Goal: Transaction & Acquisition: Subscribe to service/newsletter

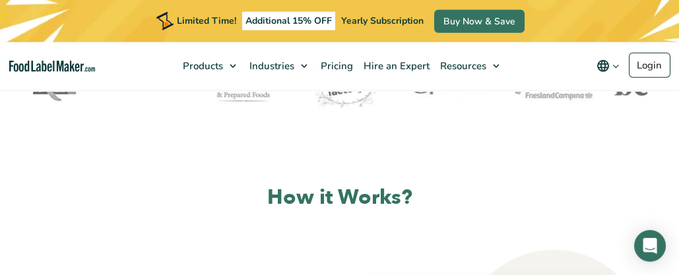
scroll to position [519, 0]
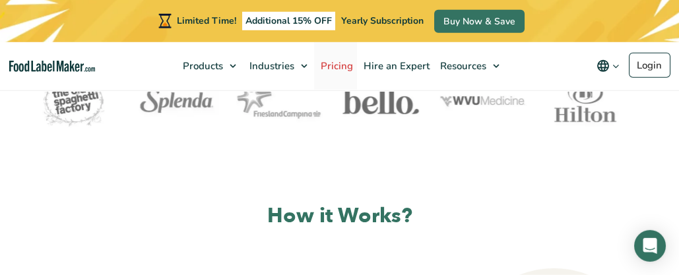
click at [341, 67] on span "Pricing" at bounding box center [336, 65] width 38 height 13
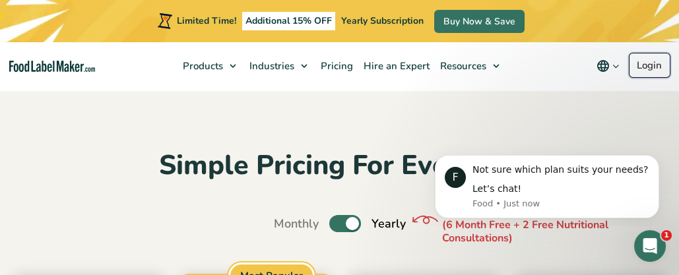
click at [646, 65] on link "Login" at bounding box center [650, 65] width 42 height 25
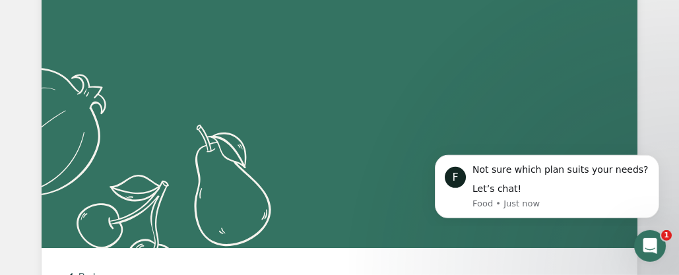
scroll to position [131, 0]
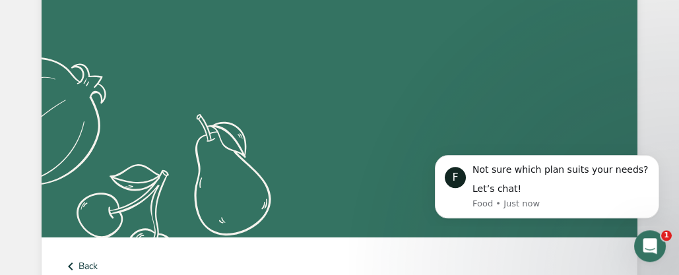
type input "sales@barbsbakery.com"
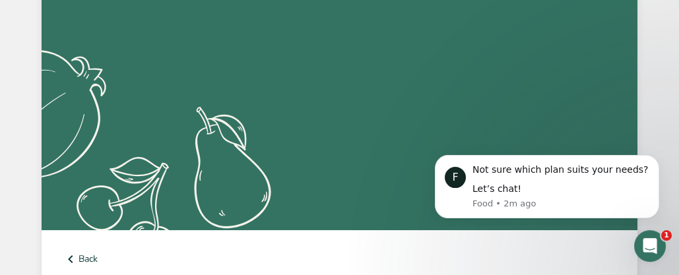
scroll to position [156, 0]
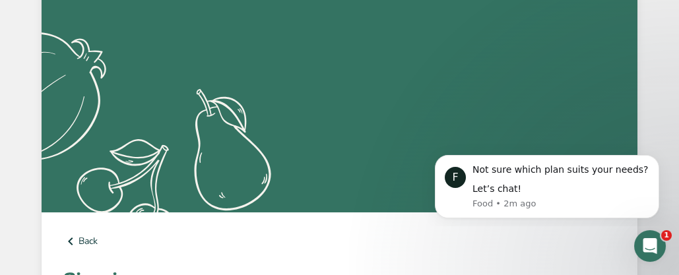
drag, startPoint x: 683, startPoint y: 124, endPoint x: 200, endPoint y: 44, distance: 489.2
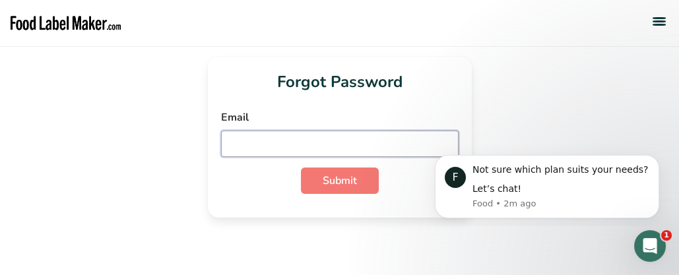
click at [351, 148] on input "email" at bounding box center [340, 144] width 238 height 26
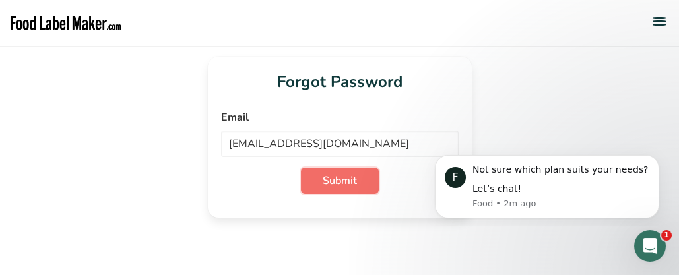
click at [339, 183] on span "Submit" at bounding box center [340, 181] width 34 height 16
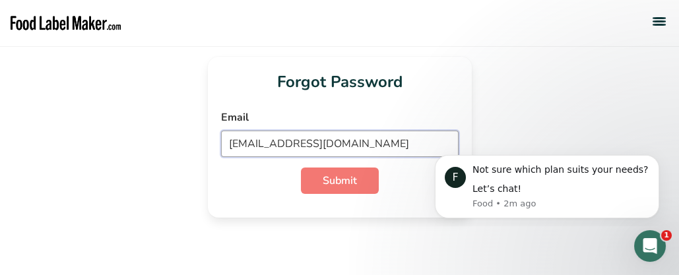
drag, startPoint x: 367, startPoint y: 144, endPoint x: 182, endPoint y: 139, distance: 185.5
click at [221, 139] on input "[EMAIL_ADDRESS][DOMAIN_NAME]" at bounding box center [340, 144] width 238 height 26
type input "d"
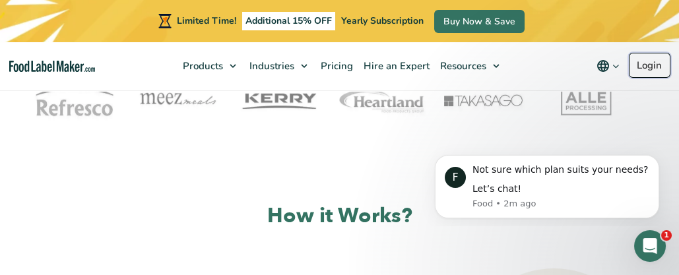
click at [653, 66] on link "Login" at bounding box center [650, 65] width 42 height 25
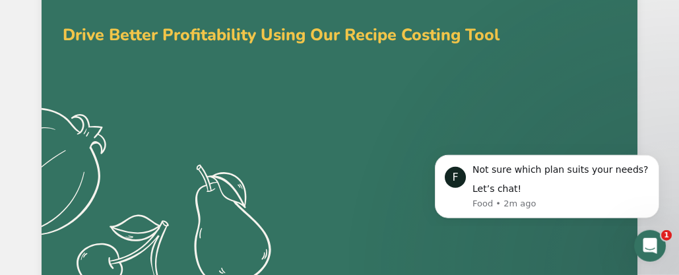
scroll to position [63, 0]
click at [652, 160] on button "Dismiss notification" at bounding box center [655, 159] width 17 height 17
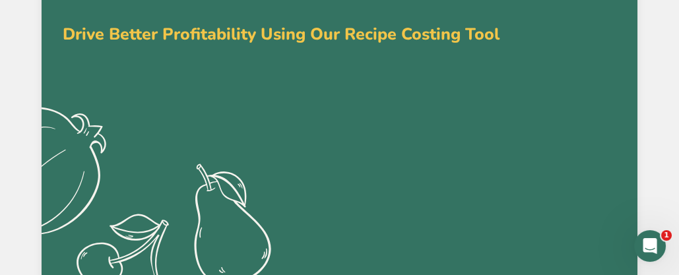
type input "[PERSON_NAME]"
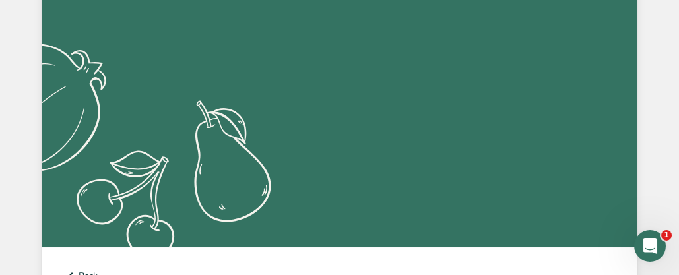
scroll to position [143, 0]
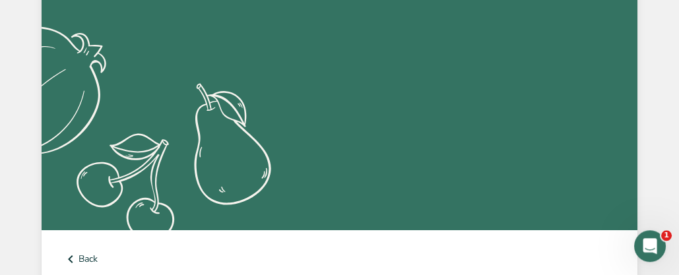
type input "[EMAIL_ADDRESS][DOMAIN_NAME]"
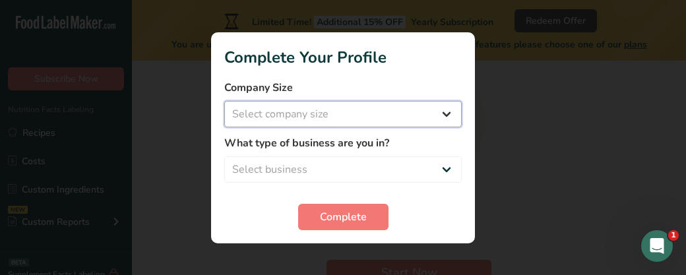
click at [224, 101] on select "Select company size Fewer than 10 Employees 10 to 50 Employees 51 to 500 Employ…" at bounding box center [343, 114] width 238 height 26
select select "1"
click option "Fewer than 10 Employees" at bounding box center [0, 0] width 0 height 0
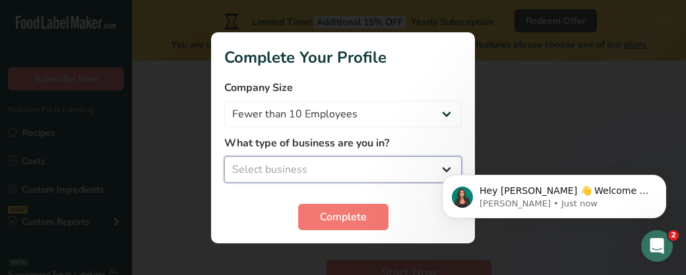
select select "3"
click option "Bakery" at bounding box center [0, 0] width 0 height 0
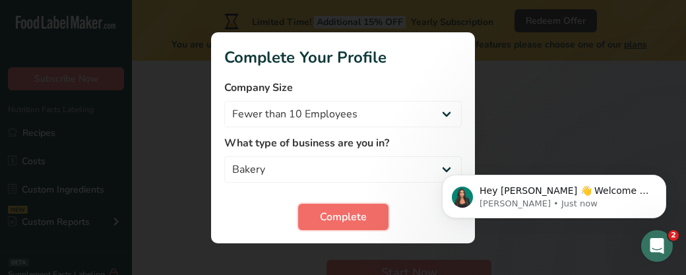
click at [335, 220] on span "Complete" at bounding box center [343, 217] width 47 height 16
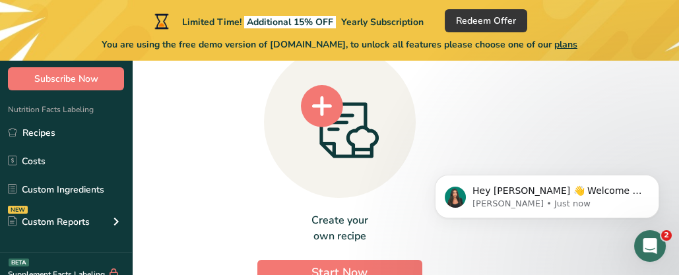
drag, startPoint x: 667, startPoint y: 168, endPoint x: 667, endPoint y: 214, distance: 45.5
click at [667, 152] on html "Hey david 👋 Welcome to Food Label Maker🙌 Take a look around! If you have any qu…" at bounding box center [547, 149] width 264 height 5
drag, startPoint x: 669, startPoint y: 207, endPoint x: 670, endPoint y: 244, distance: 37.0
click at [670, 152] on html "Hey david 👋 Welcome to Food Label Maker🙌 Take a look around! If you have any qu…" at bounding box center [547, 149] width 264 height 5
drag, startPoint x: 181, startPoint y: 211, endPoint x: 65, endPoint y: 168, distance: 124.1
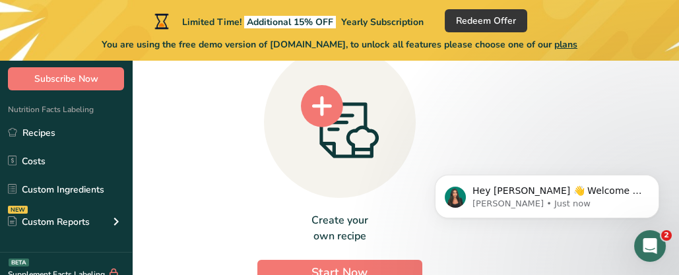
drag, startPoint x: 251, startPoint y: 194, endPoint x: 265, endPoint y: 195, distance: 13.9
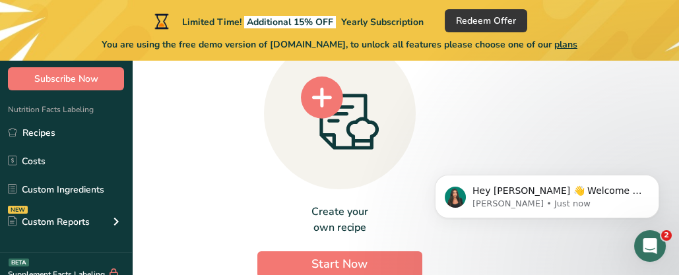
scroll to position [11, 0]
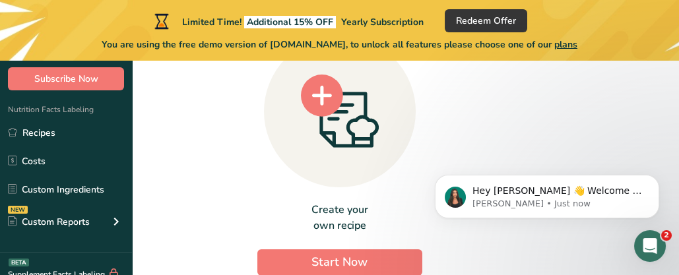
drag, startPoint x: 265, startPoint y: 195, endPoint x: 264, endPoint y: 227, distance: 32.4
click at [656, 179] on icon "Dismiss notification" at bounding box center [655, 178] width 5 height 5
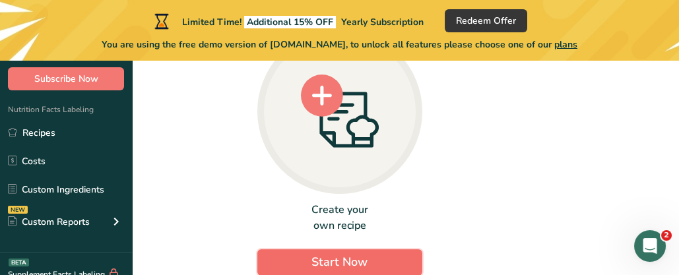
click at [368, 261] on span "Start Now" at bounding box center [340, 262] width 56 height 16
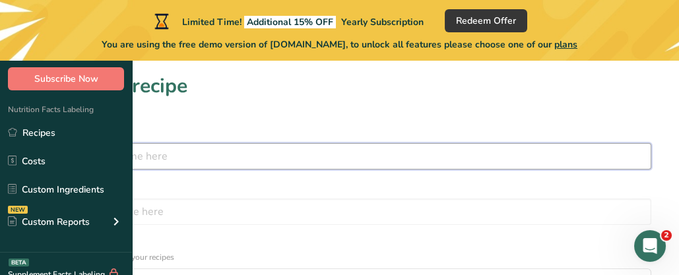
click at [211, 159] on input "text" at bounding box center [340, 156] width 624 height 26
type input "cheesecake"
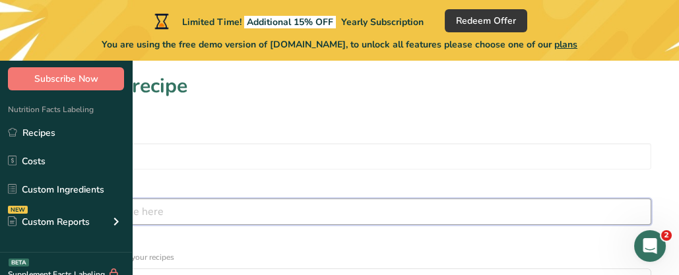
click at [429, 199] on input "text" at bounding box center [340, 212] width 624 height 26
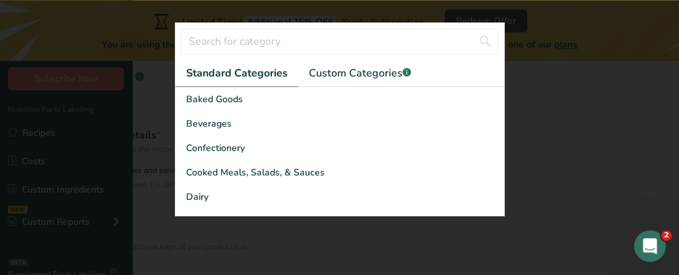
scroll to position [232, 0]
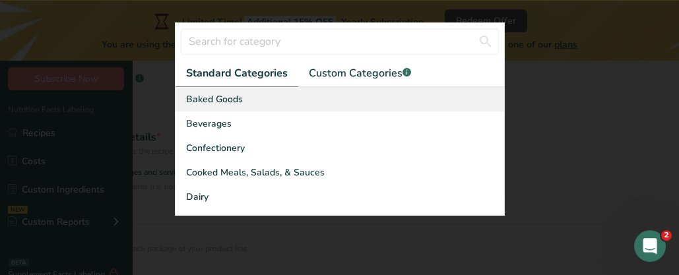
click at [214, 100] on span "Baked Goods" at bounding box center [214, 99] width 57 height 14
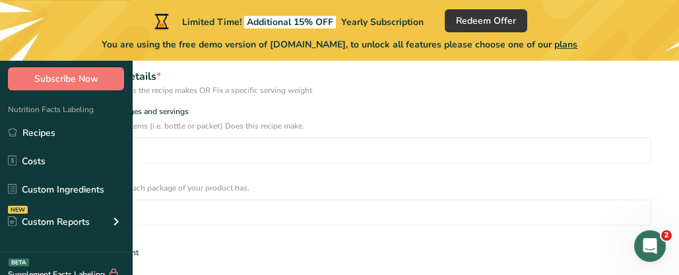
scroll to position [312, 0]
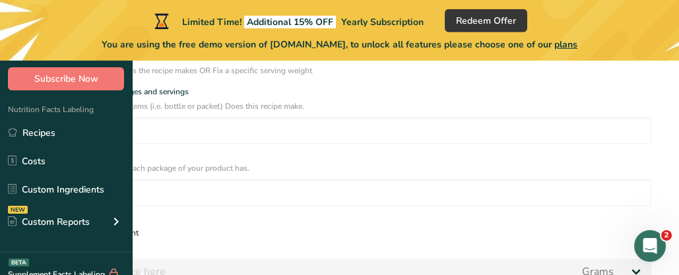
click at [38, 228] on span at bounding box center [33, 233] width 10 height 10
click at [36, 229] on input "Specify serving size weight" at bounding box center [32, 233] width 9 height 9
radio input "true"
radio input "false"
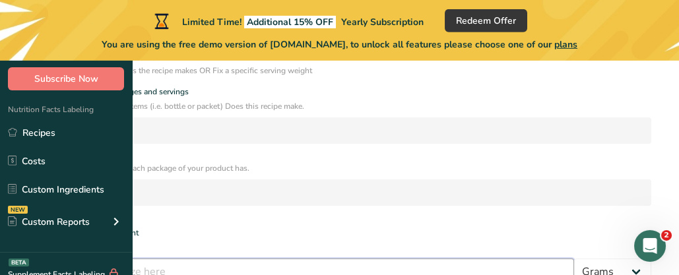
click at [294, 259] on input "number" at bounding box center [301, 272] width 547 height 26
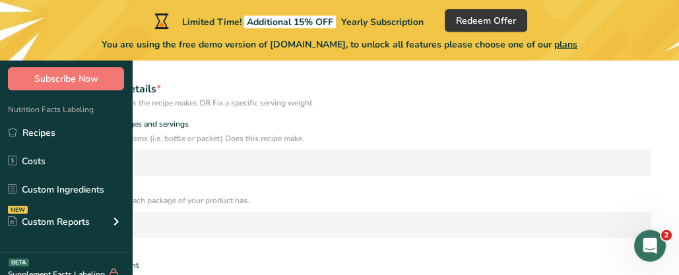
scroll to position [242, 0]
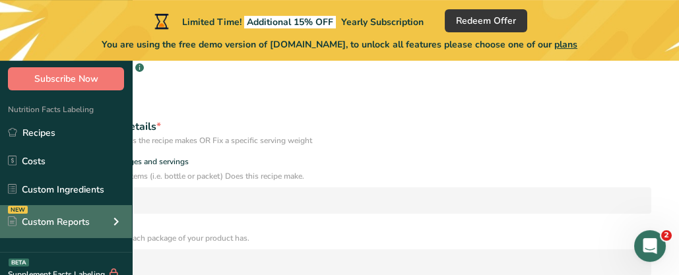
click at [104, 224] on div "NEW Custom Reports" at bounding box center [66, 221] width 132 height 33
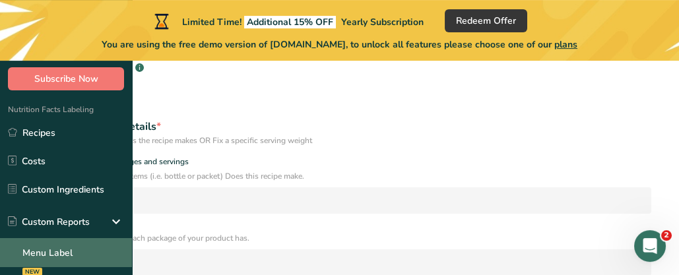
click at [59, 255] on link "Menu Label" at bounding box center [66, 252] width 132 height 29
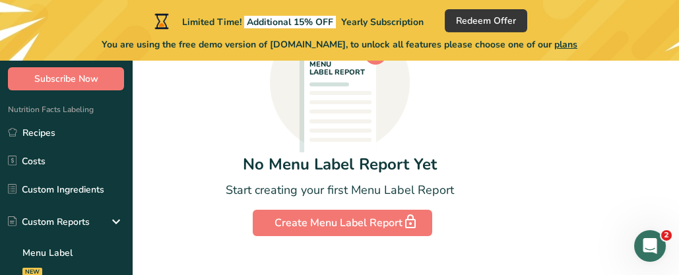
scroll to position [189, 0]
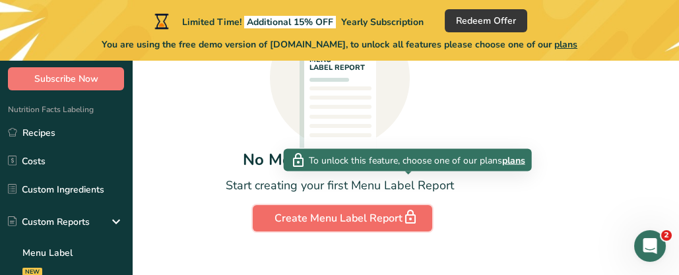
click at [391, 209] on div "Create Menu Label Report" at bounding box center [343, 218] width 136 height 18
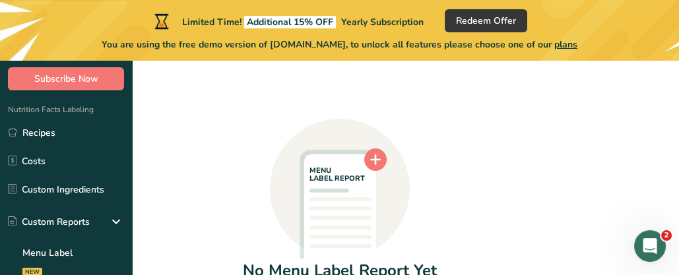
scroll to position [81, 0]
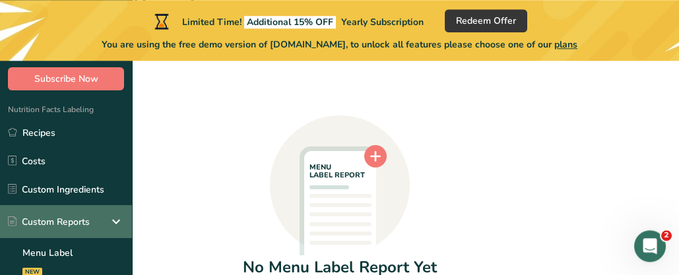
click at [75, 228] on div "Custom Reports" at bounding box center [49, 222] width 82 height 14
click at [78, 222] on div "Custom Reports" at bounding box center [49, 222] width 82 height 14
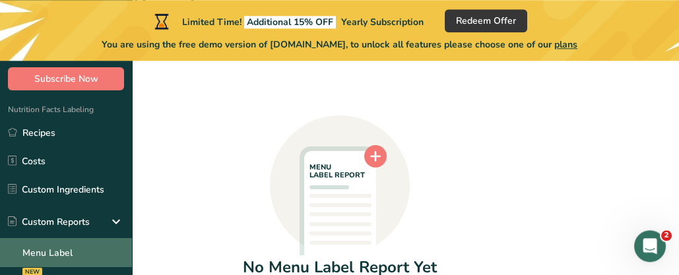
click at [50, 255] on link "Menu Label" at bounding box center [66, 252] width 132 height 29
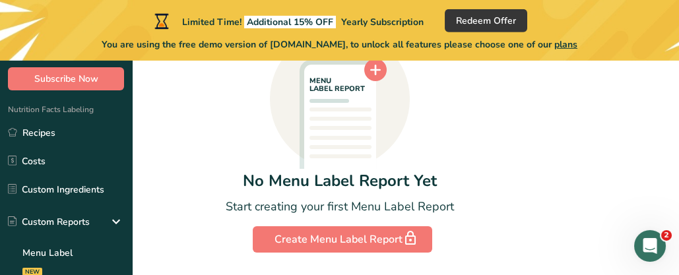
scroll to position [169, 0]
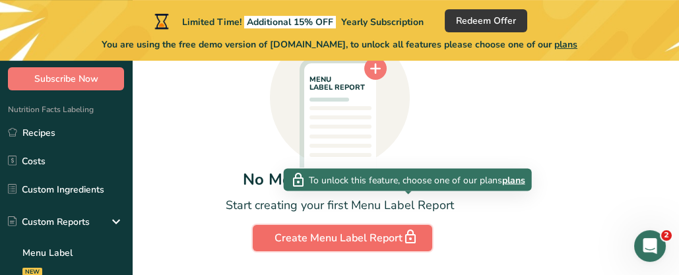
click at [411, 229] on div "Create Menu Label Report" at bounding box center [343, 238] width 136 height 18
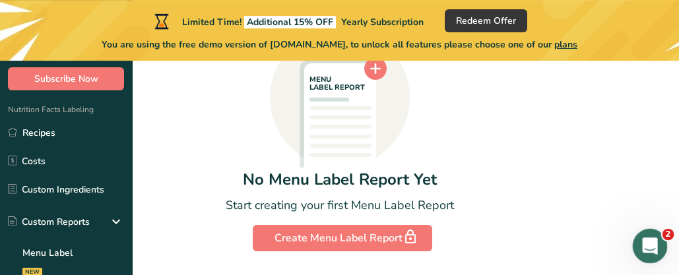
click at [655, 248] on icon "Open Intercom Messenger" at bounding box center [649, 245] width 22 height 22
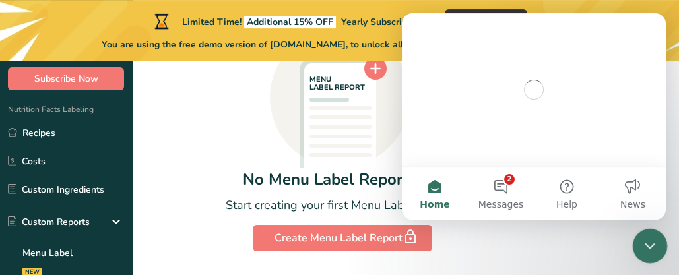
scroll to position [0, 0]
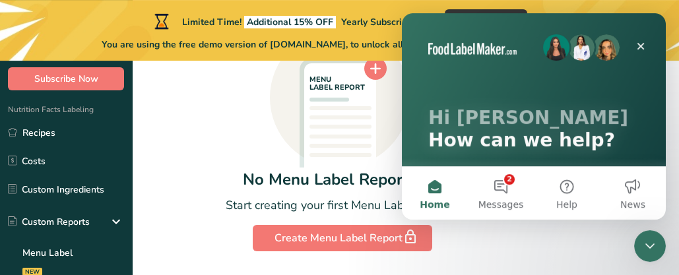
click at [430, 194] on button "Home" at bounding box center [435, 193] width 66 height 53
click at [436, 187] on button "Home" at bounding box center [435, 193] width 66 height 53
click at [507, 182] on button "2 Messages" at bounding box center [501, 193] width 66 height 53
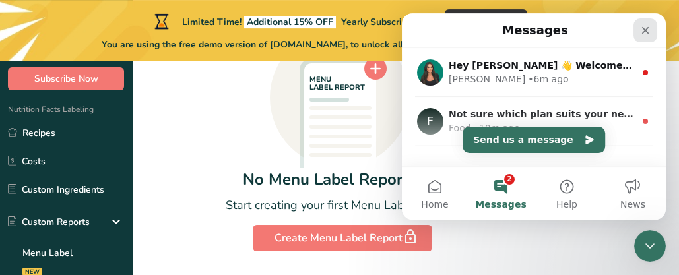
click at [644, 31] on icon "Close" at bounding box center [645, 30] width 7 height 7
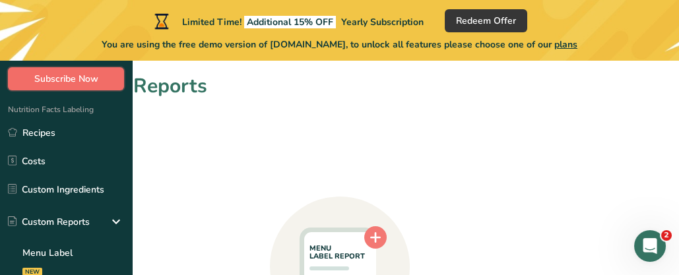
click at [83, 79] on span "Subscribe Now" at bounding box center [66, 79] width 64 height 14
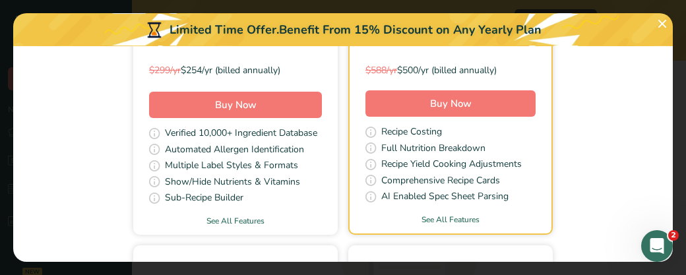
scroll to position [274, 0]
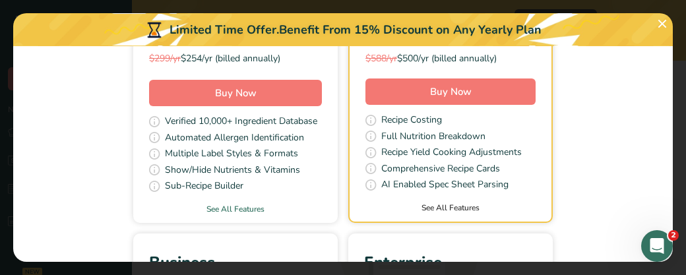
click at [461, 207] on link "See All Features" at bounding box center [451, 208] width 202 height 12
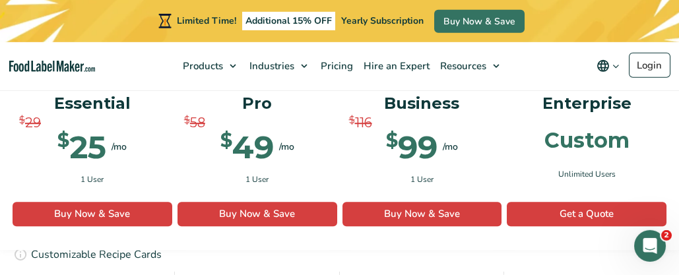
scroll to position [2506, 0]
click at [646, 65] on link "Login" at bounding box center [650, 65] width 42 height 25
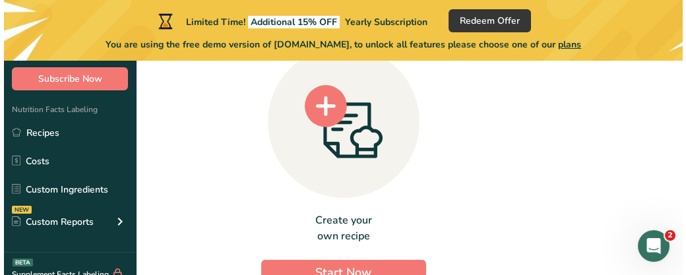
scroll to position [11, 0]
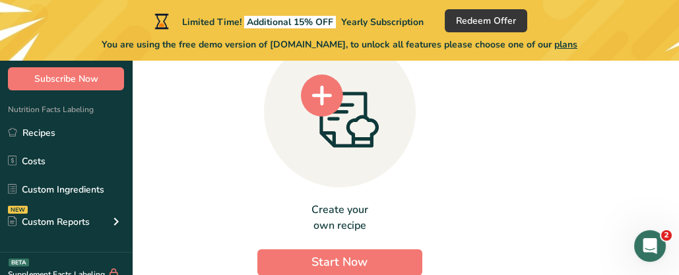
drag, startPoint x: 682, startPoint y: 269, endPoint x: 556, endPoint y: 122, distance: 193.4
click at [48, 80] on span "Subscribe Now" at bounding box center [66, 79] width 64 height 14
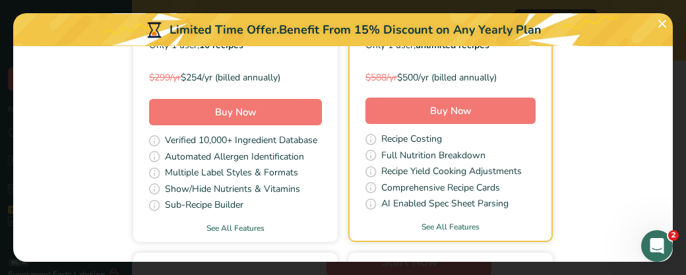
scroll to position [239, 0]
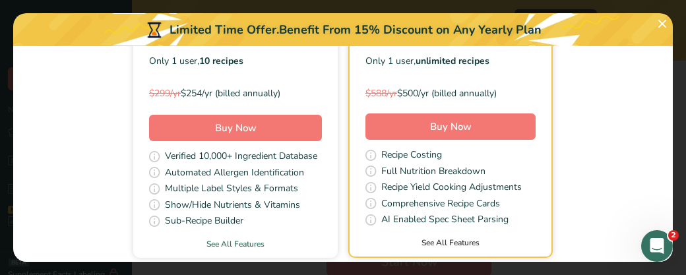
click at [442, 242] on link "See All Features" at bounding box center [451, 243] width 202 height 12
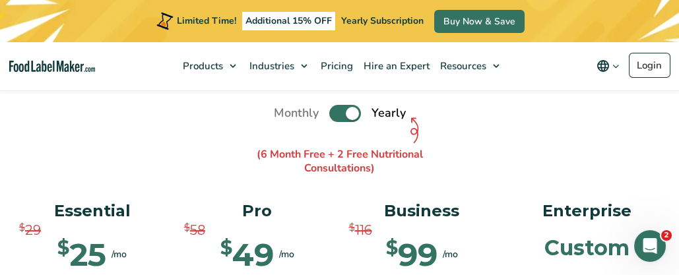
click at [335, 112] on label "Toggle" at bounding box center [345, 113] width 32 height 17
click at [285, 112] on input "Toggle" at bounding box center [281, 113] width 9 height 9
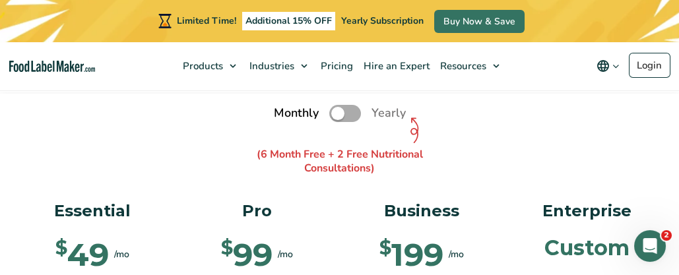
click at [351, 112] on label "Toggle" at bounding box center [345, 113] width 32 height 17
click at [285, 112] on input "Toggle" at bounding box center [281, 113] width 9 height 9
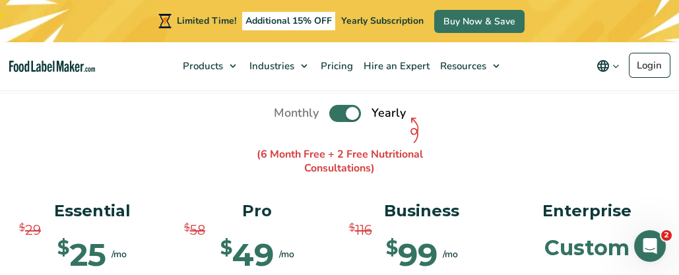
click at [337, 115] on label "Toggle" at bounding box center [345, 113] width 32 height 17
click at [285, 115] on input "Toggle" at bounding box center [281, 113] width 9 height 9
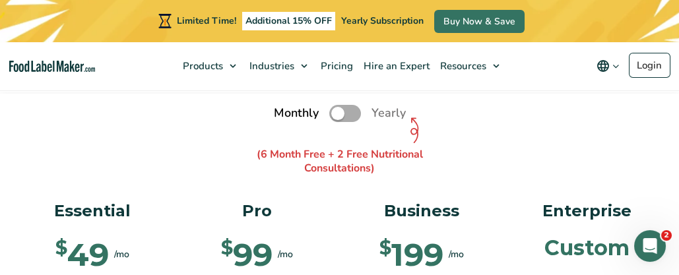
click at [355, 113] on label "Toggle" at bounding box center [345, 113] width 32 height 17
click at [285, 113] on input "Toggle" at bounding box center [281, 113] width 9 height 9
checkbox input "true"
